Goal: Information Seeking & Learning: Learn about a topic

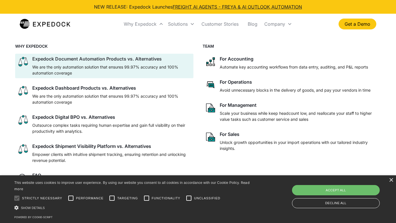
click at [127, 57] on div "Expedock Document Automation Products vs. Alternatives" at bounding box center [96, 59] width 129 height 6
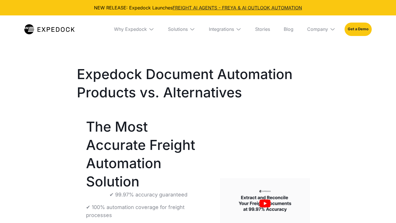
select select
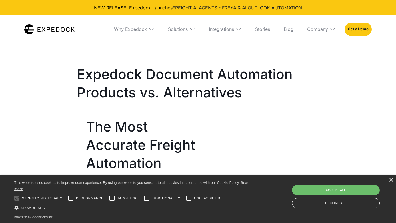
click at [149, 29] on img at bounding box center [152, 29] width 6 height 6
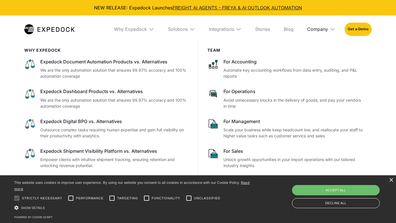
click at [326, 27] on div "Company" at bounding box center [317, 29] width 21 height 6
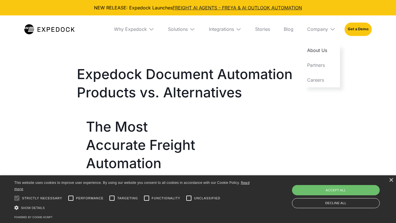
click at [319, 54] on link "About Us" at bounding box center [321, 50] width 37 height 15
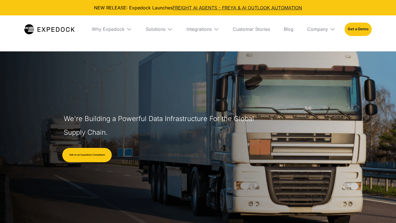
select select
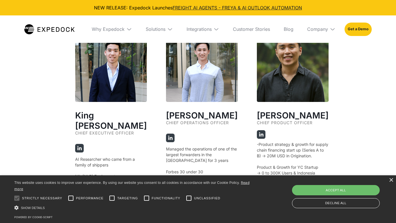
scroll to position [1068, 0]
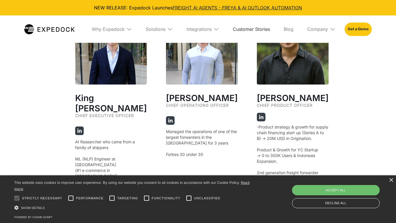
click at [259, 31] on link "Customer Stories" at bounding box center [251, 28] width 46 height 27
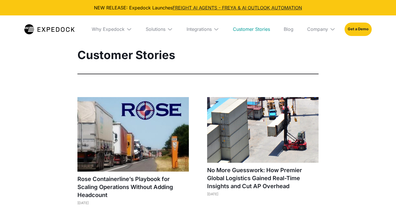
select select
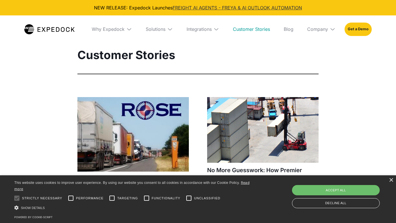
click at [181, 9] on link "FREIGHT AI AGENTS - FREYA & AI OUTLOOK AUTOMATION" at bounding box center [237, 8] width 129 height 6
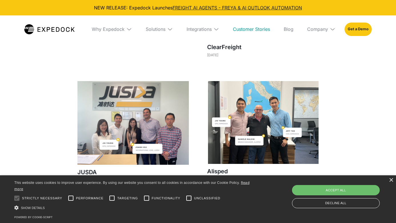
scroll to position [427, 0]
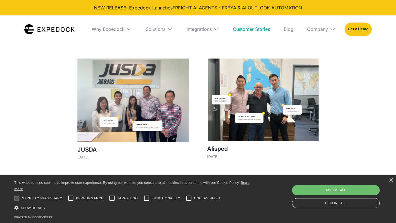
click at [255, 119] on img at bounding box center [262, 100] width 111 height 83
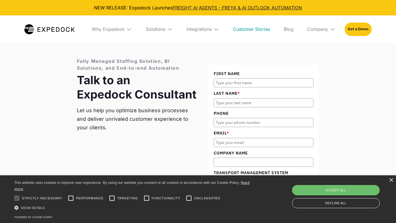
scroll to position [790, 0]
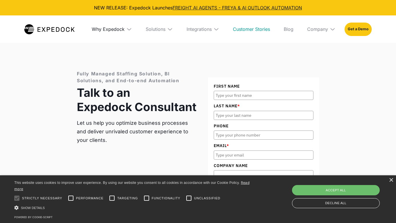
click at [117, 31] on div "Why Expedock" at bounding box center [108, 29] width 33 height 6
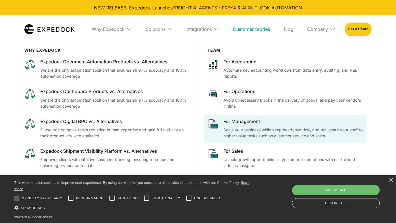
click at [246, 125] on div "For Management Scale your business while keep headcount low, and reallocate you…" at bounding box center [292, 128] width 139 height 21
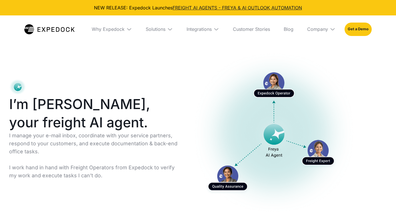
select select
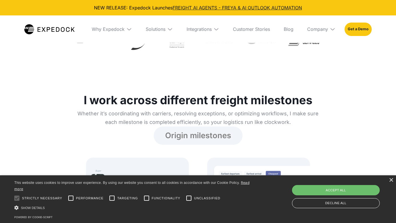
scroll to position [608, 0]
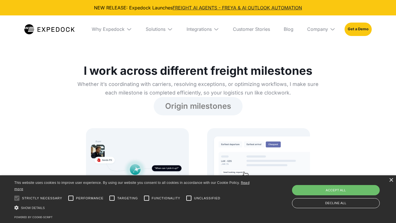
click at [209, 22] on div "Integrations" at bounding box center [203, 28] width 42 height 27
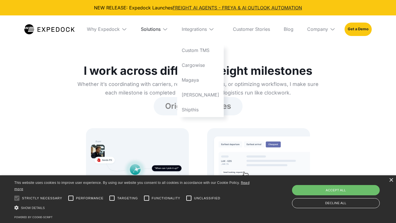
click at [158, 29] on div "Solutions" at bounding box center [151, 29] width 20 height 6
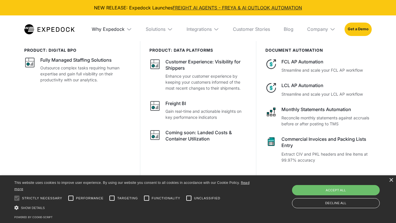
click at [120, 29] on div "Why Expedock" at bounding box center [108, 29] width 33 height 6
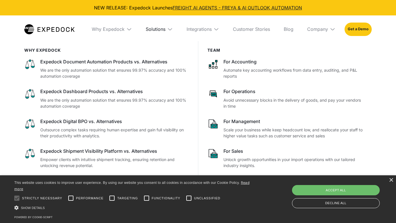
click at [163, 30] on div "Solutions" at bounding box center [156, 29] width 20 height 6
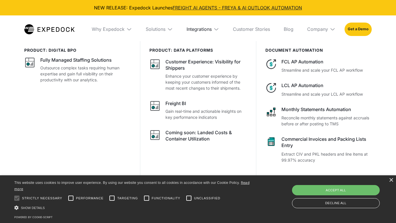
click at [195, 29] on div "Integrations" at bounding box center [199, 29] width 25 height 6
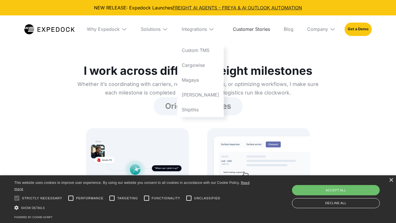
click at [255, 31] on link "Customer Stories" at bounding box center [251, 28] width 46 height 27
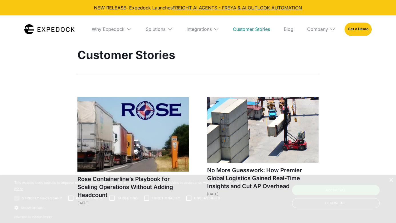
select select
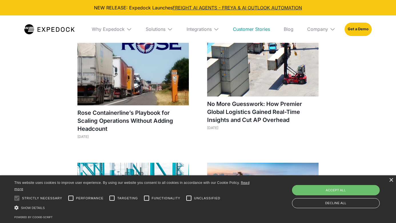
scroll to position [76, 0]
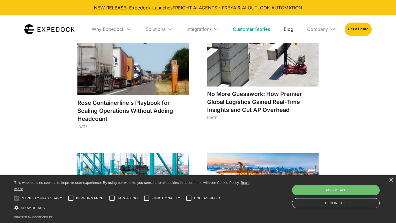
click at [291, 30] on link "Blog" at bounding box center [288, 28] width 19 height 27
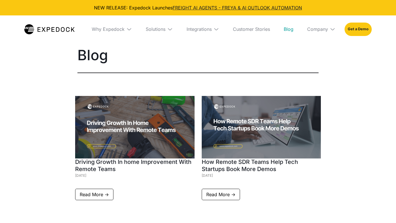
select select
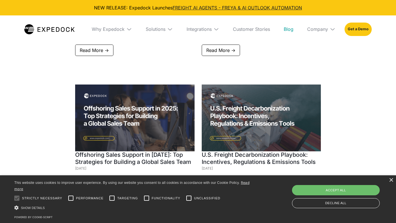
scroll to position [889, 0]
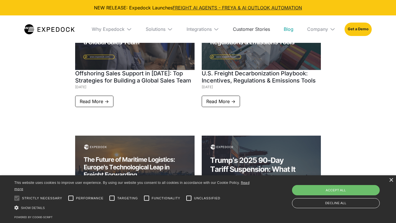
click at [251, 28] on link "Customer Stories" at bounding box center [251, 28] width 46 height 27
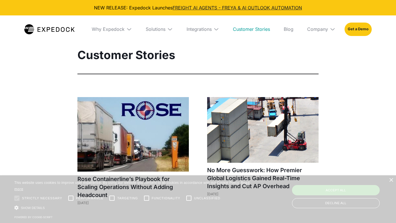
select select
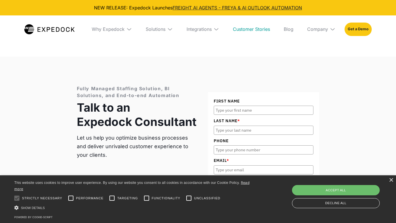
scroll to position [803, 0]
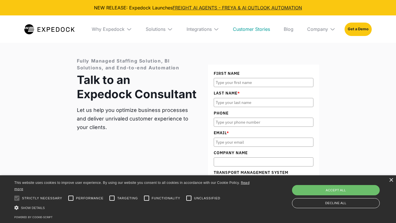
click at [329, 30] on div "Company" at bounding box center [321, 28] width 37 height 27
click at [321, 48] on link "About Us" at bounding box center [321, 50] width 37 height 15
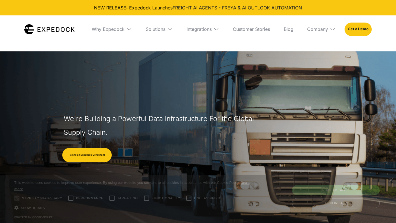
select select
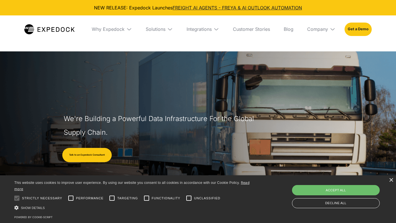
click at [128, 31] on img at bounding box center [129, 29] width 6 height 6
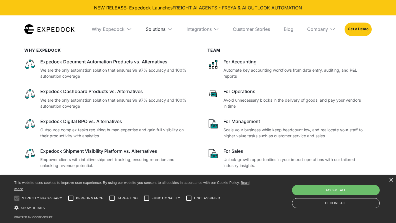
click at [165, 30] on div "Solutions" at bounding box center [156, 29] width 20 height 6
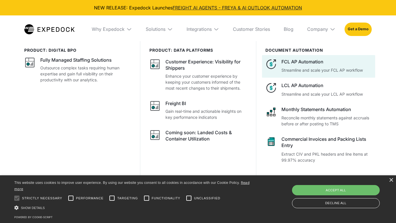
click at [298, 61] on div "FCL AP Automation" at bounding box center [326, 62] width 90 height 6
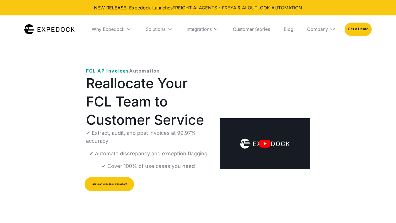
select select
click at [266, 143] on img "open lightbox" at bounding box center [265, 143] width 90 height 51
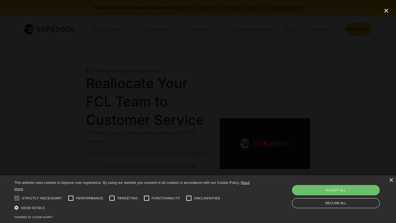
click at [55, 104] on div at bounding box center [198, 112] width 396 height 214
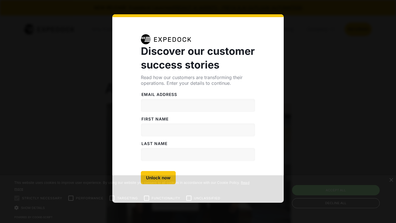
select select
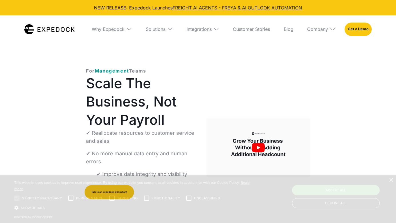
select select
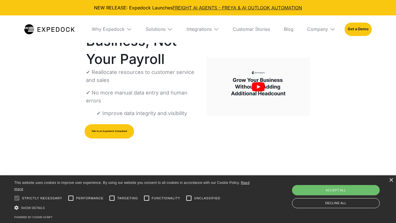
scroll to position [69, 0]
